Goal: Check status: Check status

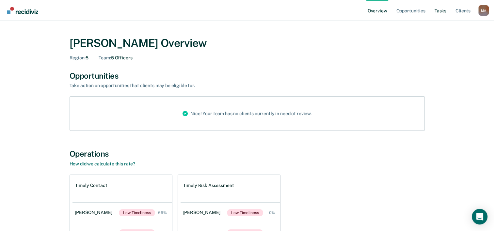
click at [438, 10] on link "Tasks" at bounding box center [441, 10] width 14 height 21
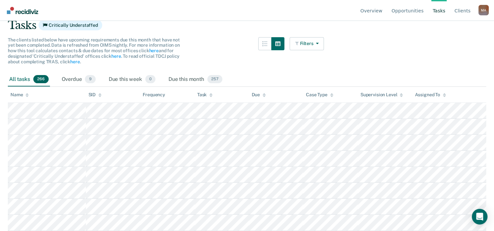
scroll to position [65, 0]
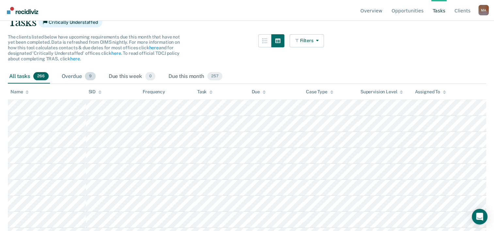
click at [81, 76] on div "Overdue 9" at bounding box center [78, 77] width 37 height 14
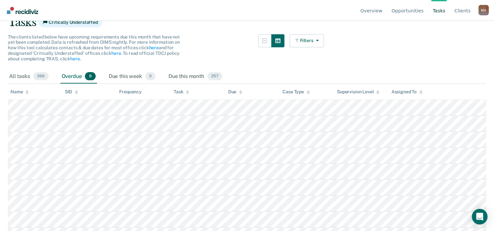
scroll to position [91, 0]
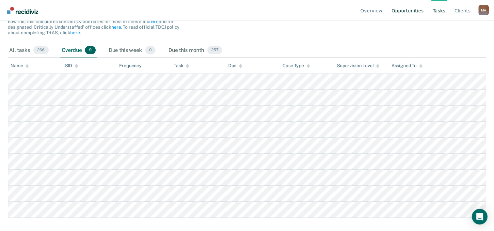
click at [408, 10] on link "Opportunities" at bounding box center [407, 10] width 35 height 21
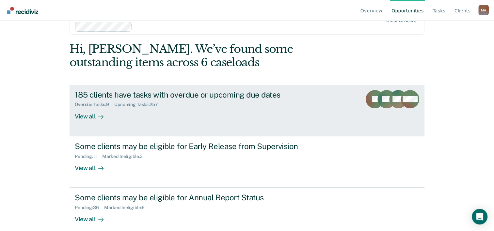
scroll to position [32, 0]
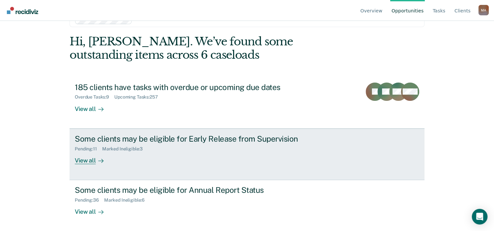
click at [77, 160] on div "View all" at bounding box center [93, 158] width 37 height 13
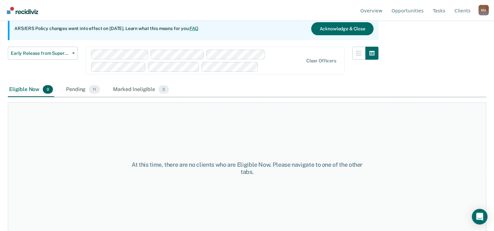
scroll to position [67, 0]
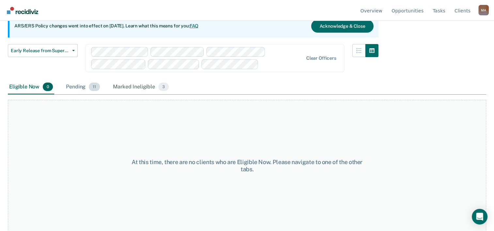
click at [80, 86] on div "Pending 11" at bounding box center [83, 87] width 37 height 14
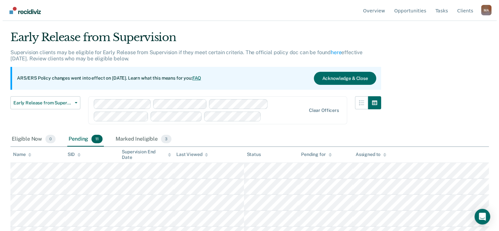
scroll to position [0, 0]
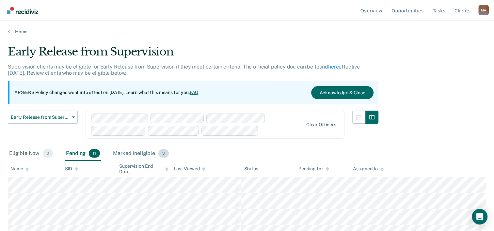
click at [137, 152] on div "Marked Ineligible 3" at bounding box center [141, 154] width 58 height 14
